Goal: Check status

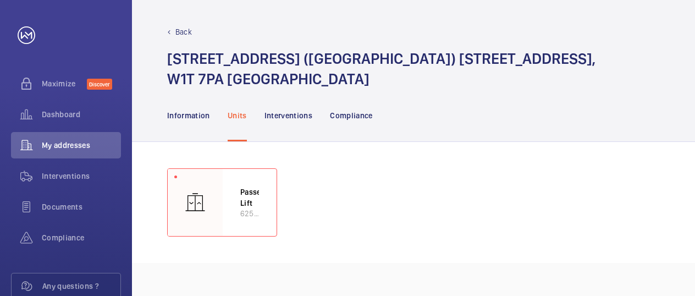
click at [543, 230] on div "Passenger Lift 62569713" at bounding box center [413, 202] width 493 height 68
click at [546, 229] on div "Passenger Lift 62569713" at bounding box center [413, 202] width 493 height 68
click at [547, 229] on div "Passenger Lift 62569713" at bounding box center [413, 202] width 493 height 68
click at [550, 227] on div "Passenger Lift 62569713" at bounding box center [413, 202] width 493 height 68
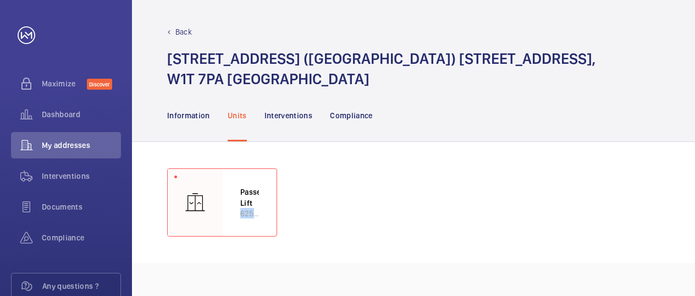
drag, startPoint x: 550, startPoint y: 227, endPoint x: 557, endPoint y: 220, distance: 10.1
click at [557, 220] on div "Passenger Lift 62569713" at bounding box center [413, 202] width 493 height 68
click at [558, 220] on div "Passenger Lift 62569713" at bounding box center [413, 202] width 493 height 68
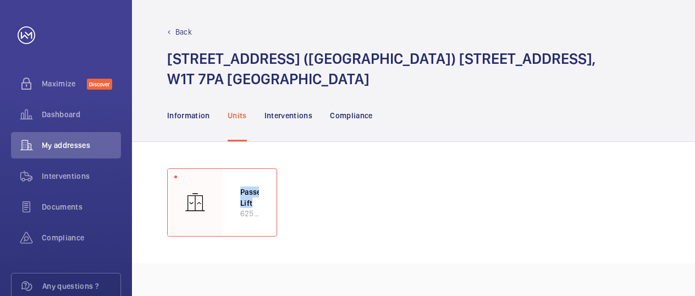
click at [559, 219] on div "Passenger Lift 62569713" at bounding box center [413, 202] width 493 height 68
